Goal: Go to known website: Access a specific website the user already knows

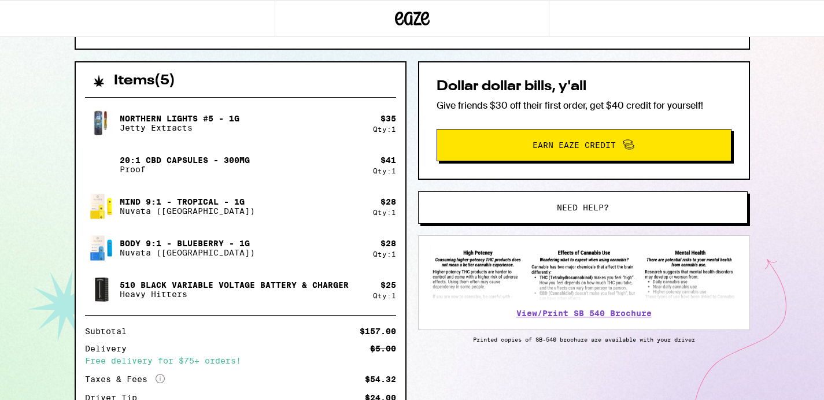
scroll to position [231, 0]
